Goal: Obtain resource: Download file/media

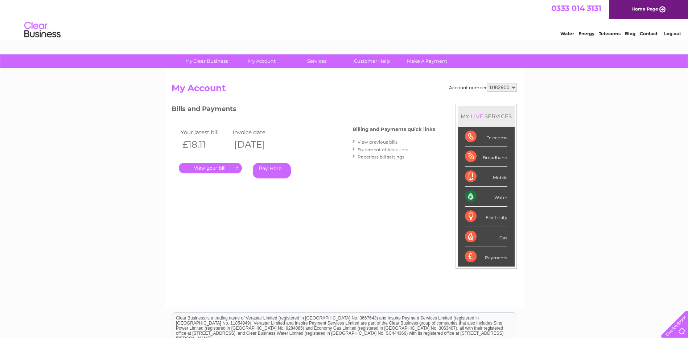
click at [378, 141] on link "View previous bills" at bounding box center [377, 141] width 40 height 5
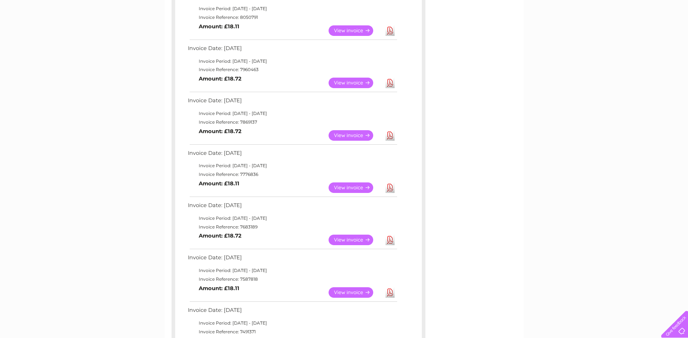
scroll to position [181, 0]
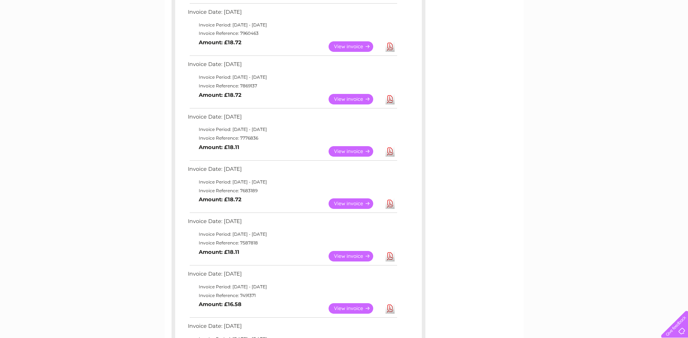
click at [355, 150] on link "View" at bounding box center [354, 151] width 53 height 11
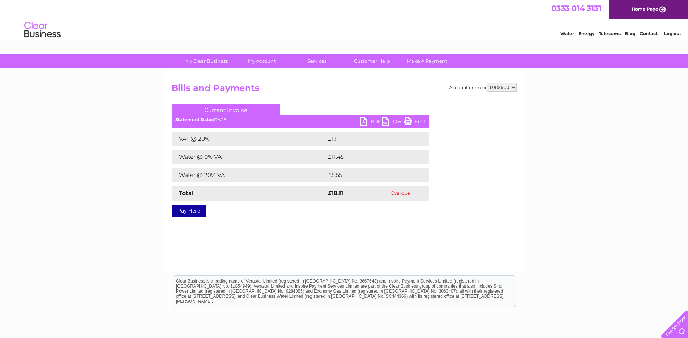
click at [371, 121] on link "PDF" at bounding box center [371, 122] width 22 height 11
click at [515, 88] on select "1082900" at bounding box center [502, 87] width 30 height 9
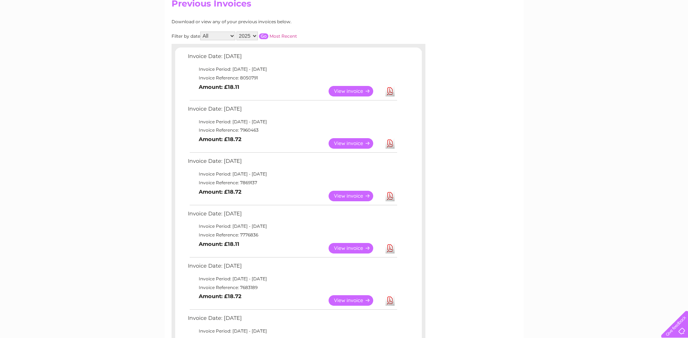
scroll to position [73, 0]
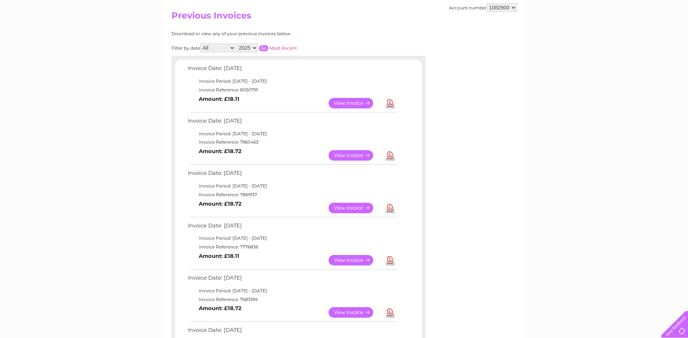
click at [348, 153] on link "View" at bounding box center [354, 155] width 53 height 11
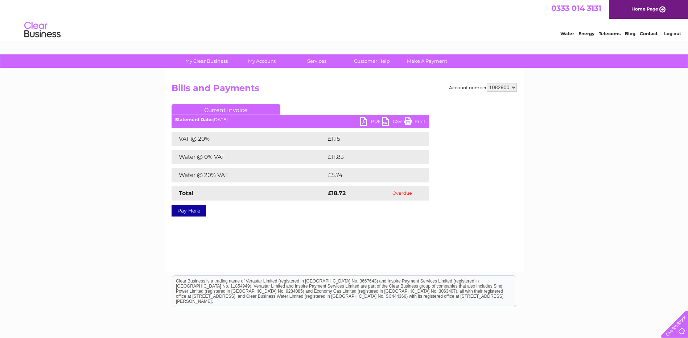
click at [373, 119] on link "PDF" at bounding box center [371, 122] width 22 height 11
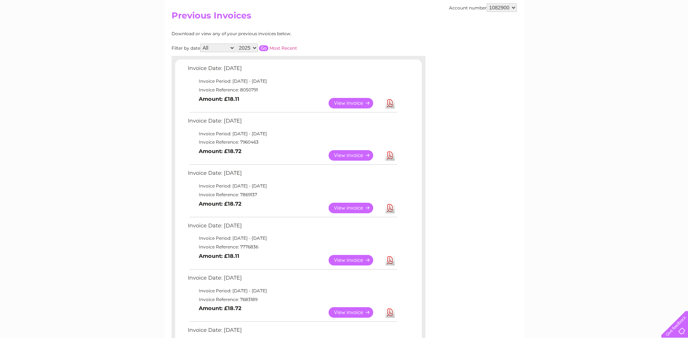
click at [349, 207] on link "View" at bounding box center [354, 208] width 53 height 11
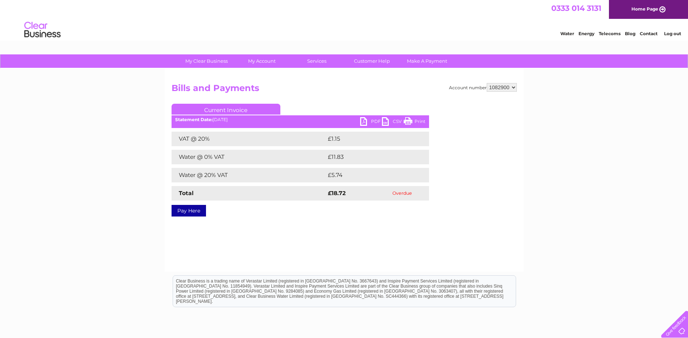
click at [373, 120] on link "PDF" at bounding box center [371, 122] width 22 height 11
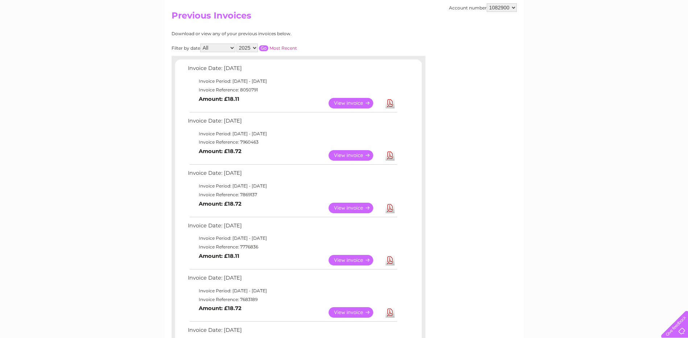
click at [349, 257] on link "View" at bounding box center [354, 260] width 53 height 11
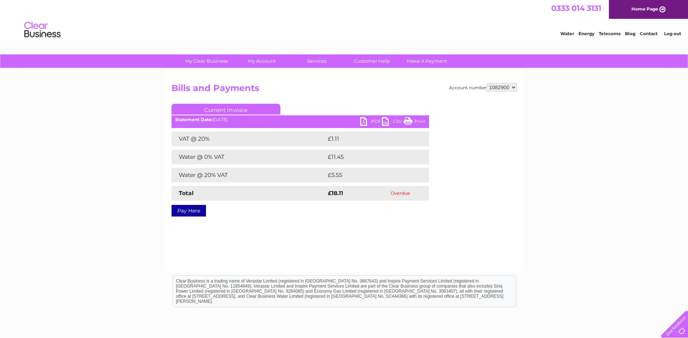
click at [369, 120] on link "PDF" at bounding box center [371, 122] width 22 height 11
